Goal: Information Seeking & Learning: Learn about a topic

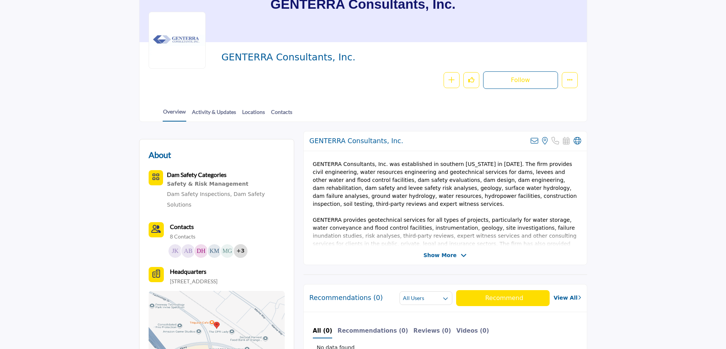
scroll to position [38, 0]
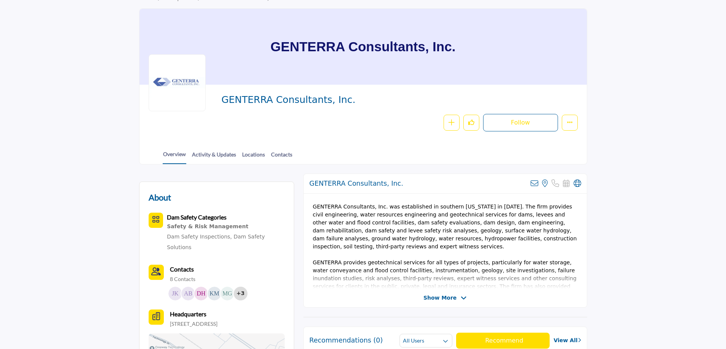
click at [444, 297] on span "Show More" at bounding box center [439, 298] width 33 height 8
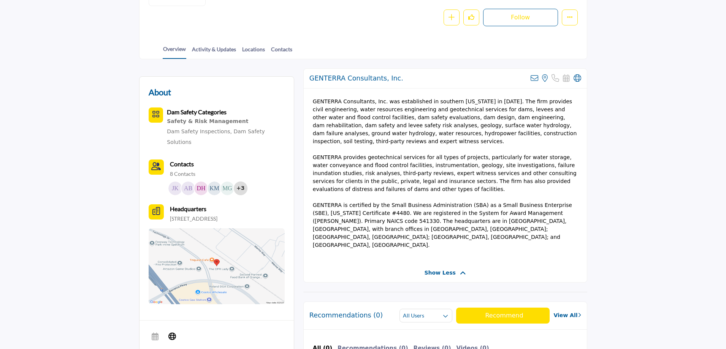
scroll to position [152, 0]
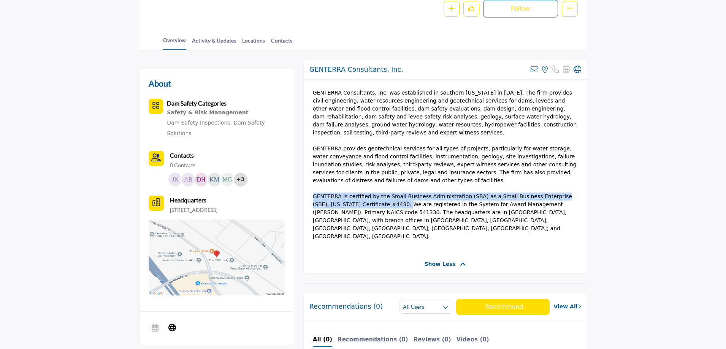
drag, startPoint x: 313, startPoint y: 190, endPoint x: 356, endPoint y: 196, distance: 43.1
click at [356, 196] on span "GENTERRA is certified by the Small Business Administration (SBA) as a Small Bus…" at bounding box center [442, 216] width 259 height 46
copy span "GENTERRA is certified by the Small Business Administration (SBA) as a Small Bus…"
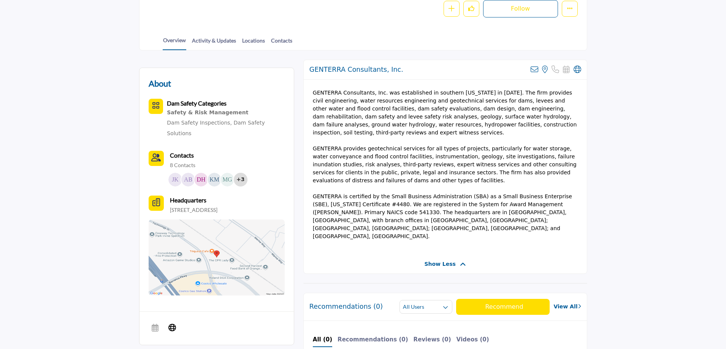
click at [382, 106] on span "GENTERRA Consultants, Inc. was established in southern [US_STATE] in [DATE]. Th…" at bounding box center [445, 113] width 264 height 46
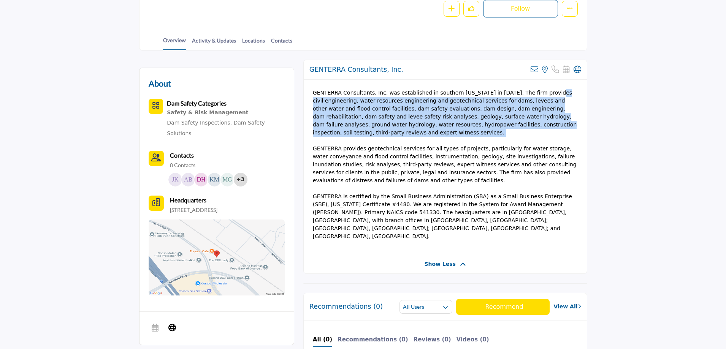
drag, startPoint x: 530, startPoint y: 92, endPoint x: 560, endPoint y: 129, distance: 47.6
click at [560, 129] on p "GENTERRA Consultants, Inc. was established in southern California in 1995. The …" at bounding box center [445, 165] width 265 height 152
copy span "civil engineering, water resources engineering and geotechnical services for da…"
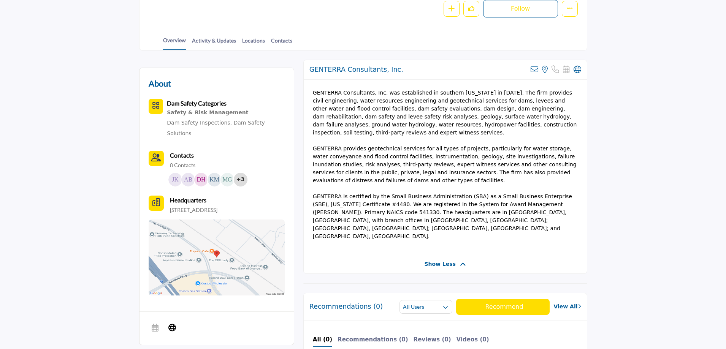
click at [465, 146] on span "GENTERRA provides geotechnical services for all types of projects, particularly…" at bounding box center [445, 165] width 264 height 38
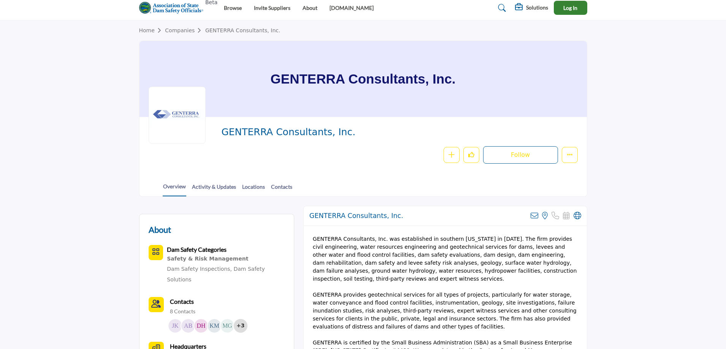
scroll to position [0, 0]
